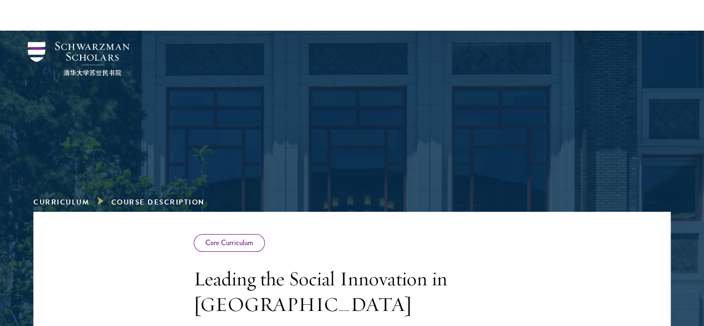
scroll to position [58, 0]
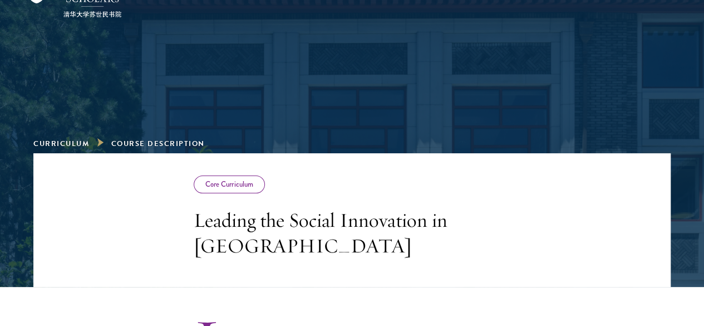
click at [89, 138] on li "Curriculum" at bounding box center [68, 144] width 70 height 12
click at [194, 183] on div "Core Curriculum" at bounding box center [230, 184] width 72 height 18
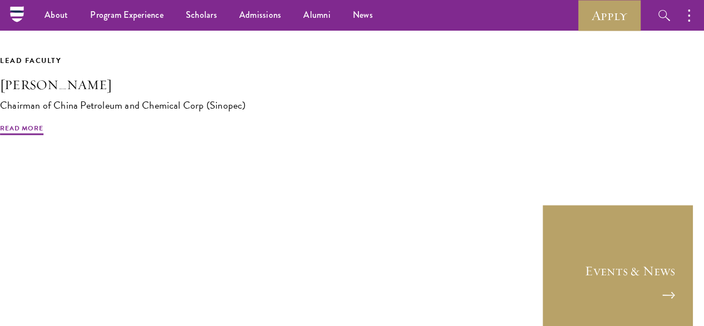
scroll to position [725, 0]
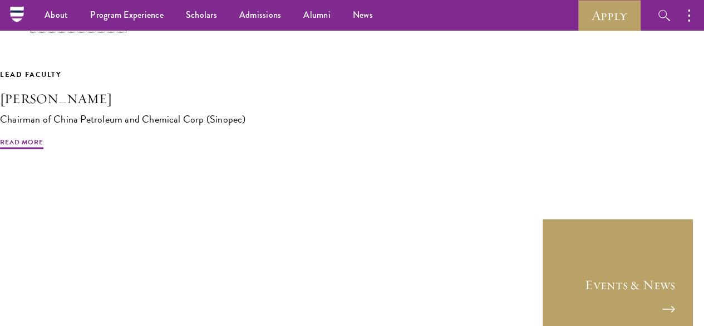
click at [99, 30] on link "Previous Course" at bounding box center [78, 23] width 90 height 12
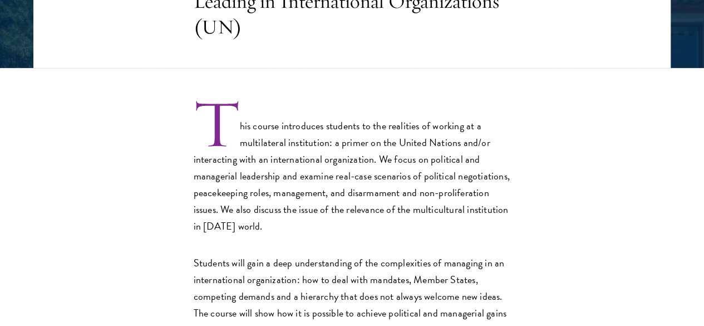
scroll to position [279, 0]
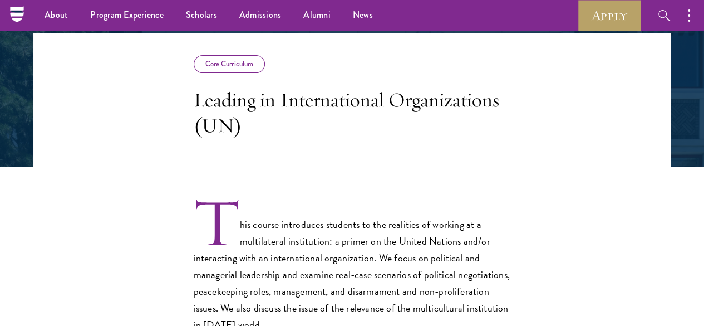
click at [194, 68] on div "Core Curriculum" at bounding box center [230, 64] width 72 height 18
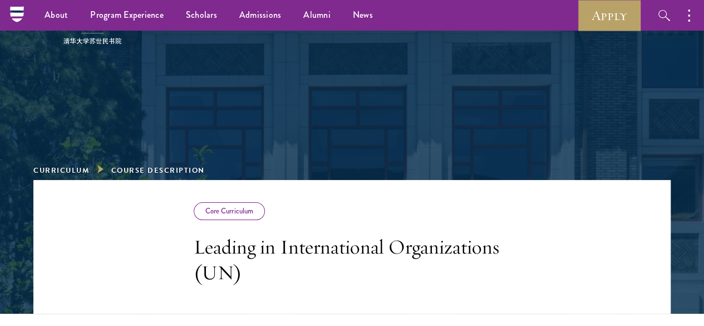
scroll to position [31, 0]
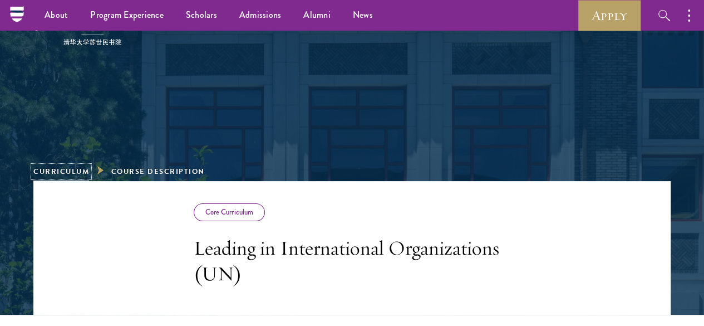
click at [89, 166] on link "Curriculum" at bounding box center [61, 171] width 56 height 11
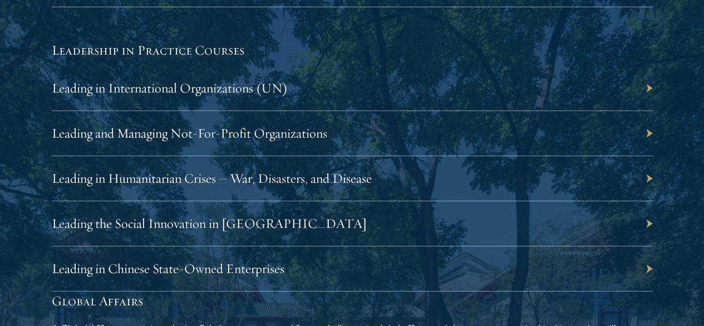
scroll to position [2354, 0]
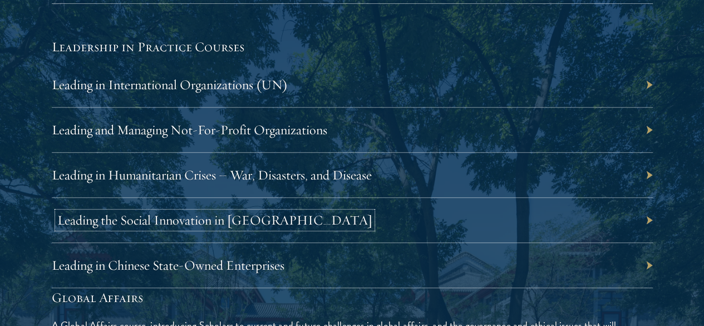
click at [373, 212] on link "Leading the Social Innovation in [GEOGRAPHIC_DATA]" at bounding box center [214, 220] width 315 height 17
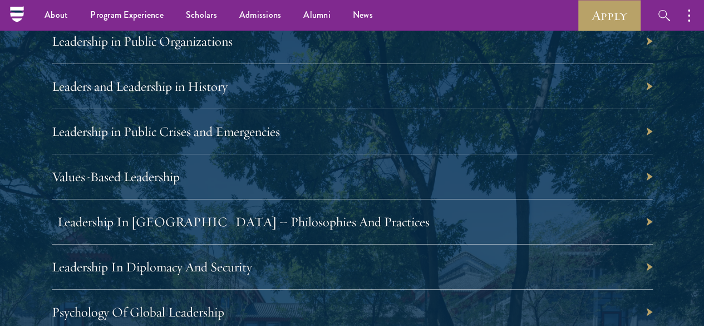
scroll to position [1976, 0]
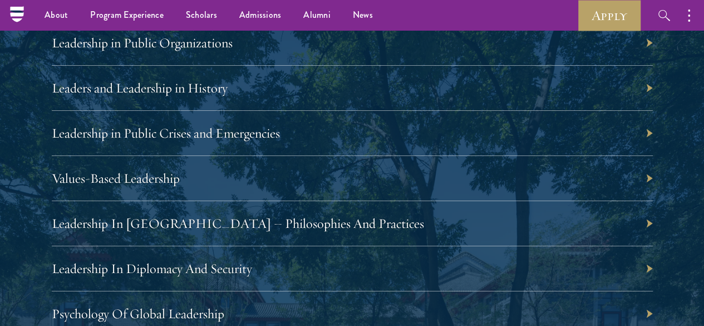
click at [433, 201] on div "Leadership In China – Philosophies And Practices" at bounding box center [352, 223] width 601 height 45
click at [430, 215] on link "Leadership In China – Philosophies And Practices" at bounding box center [243, 223] width 373 height 17
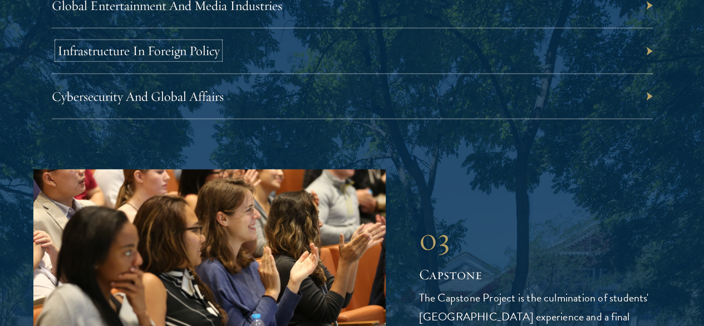
scroll to position [3835, 0]
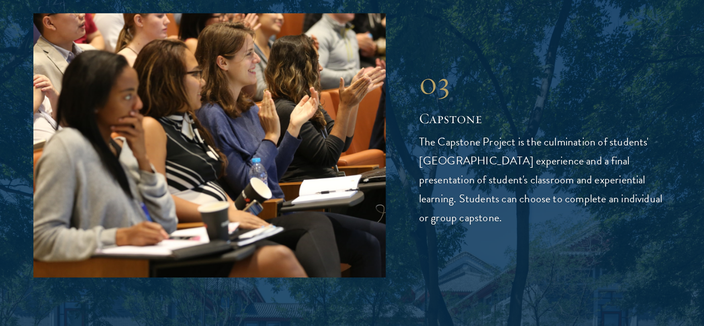
drag, startPoint x: 474, startPoint y: 155, endPoint x: 439, endPoint y: 121, distance: 48.8
click at [439, 121] on div "03 Capstone 03 Capstone The Capstone Project is the culmination of students' Sc…" at bounding box center [352, 145] width 638 height 264
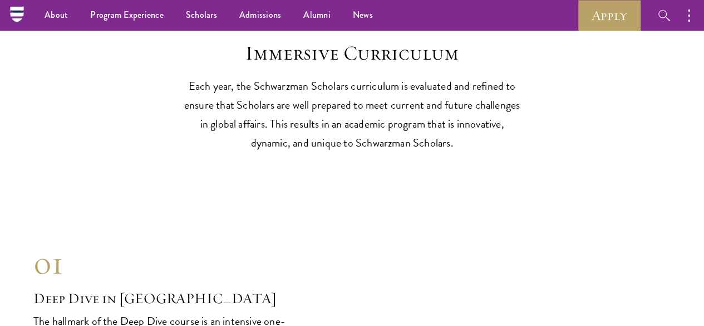
scroll to position [4271, 0]
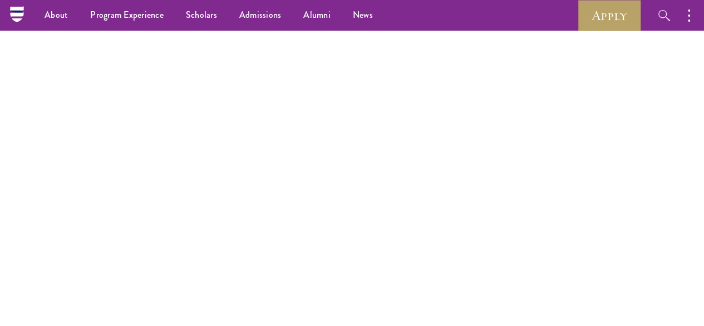
scroll to position [324, 0]
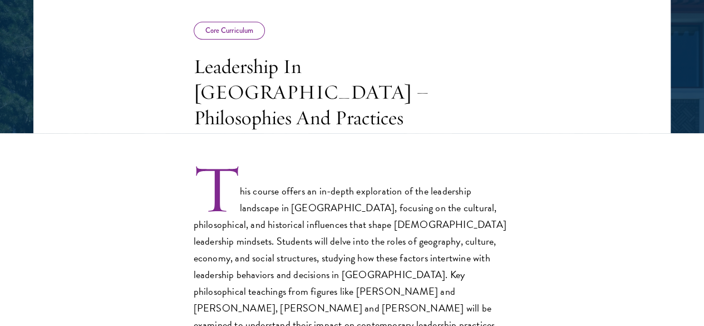
scroll to position [207, 0]
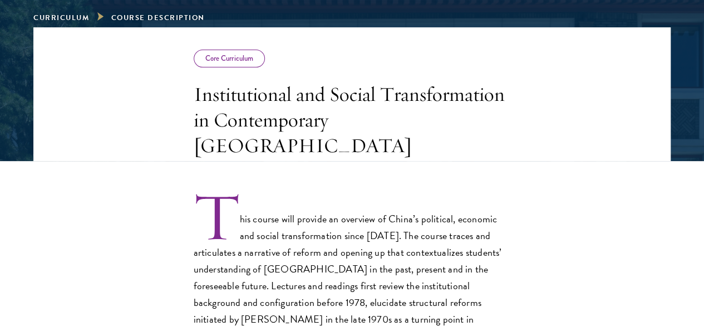
scroll to position [187, 0]
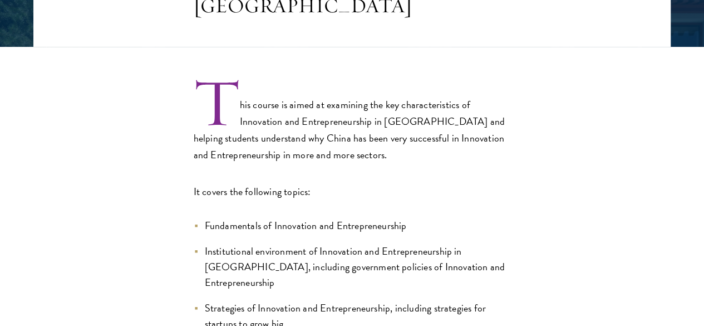
scroll to position [300, 0]
